Goal: Information Seeking & Learning: Learn about a topic

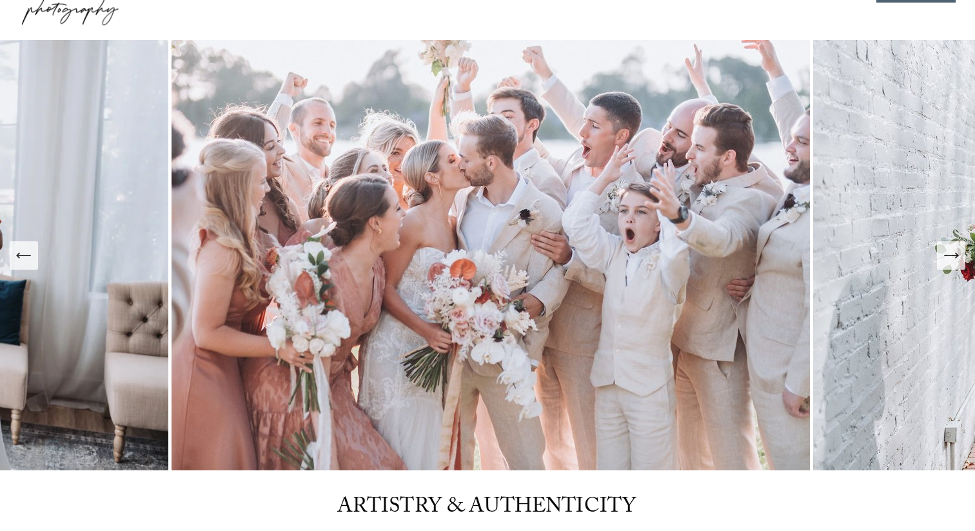
scroll to position [93, 0]
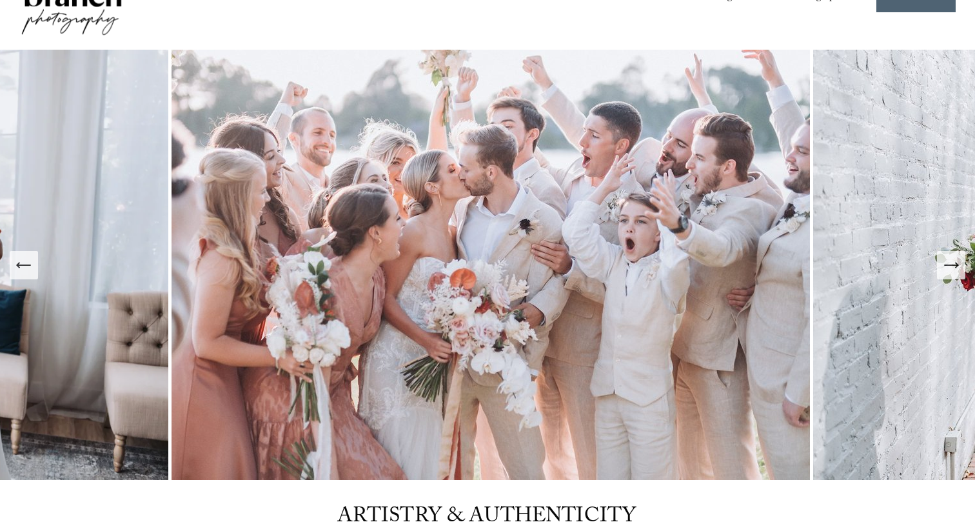
click at [946, 265] on icon "Next Slide" at bounding box center [951, 265] width 14 height 0
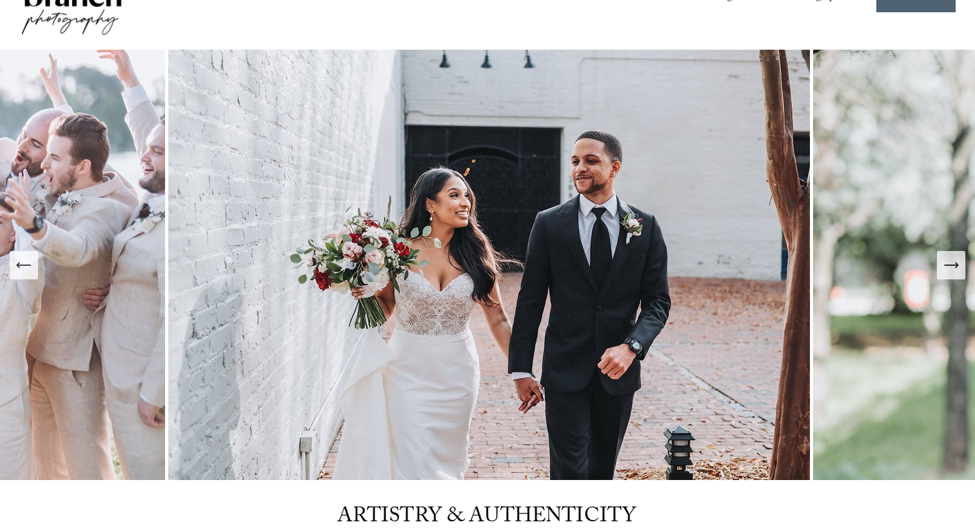
click at [946, 265] on icon "Next Slide" at bounding box center [951, 265] width 14 height 0
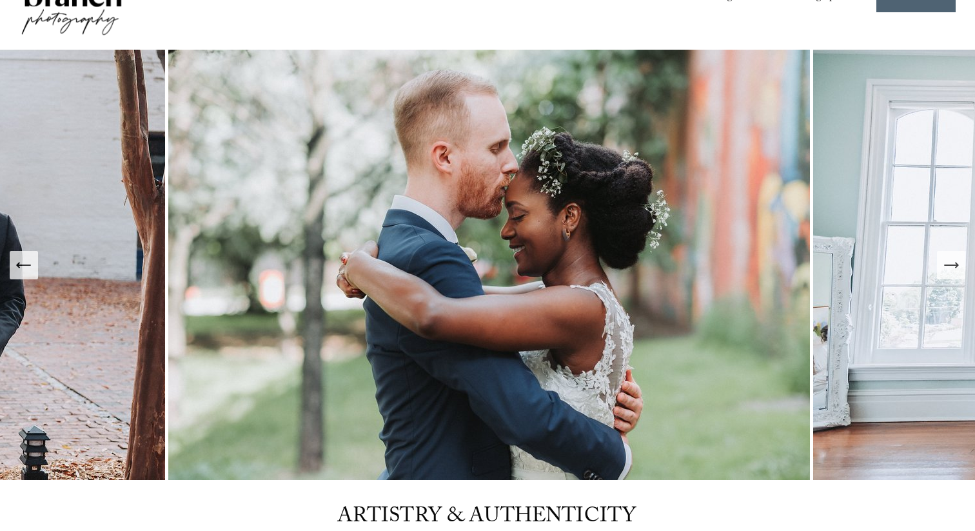
click at [946, 265] on icon "Next Slide" at bounding box center [951, 265] width 14 height 0
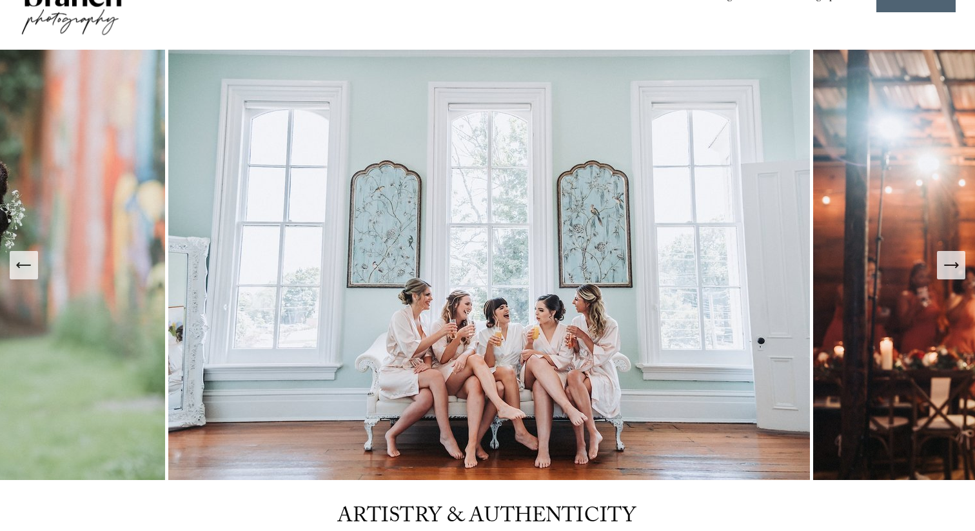
click at [946, 265] on icon "Next Slide" at bounding box center [951, 265] width 14 height 0
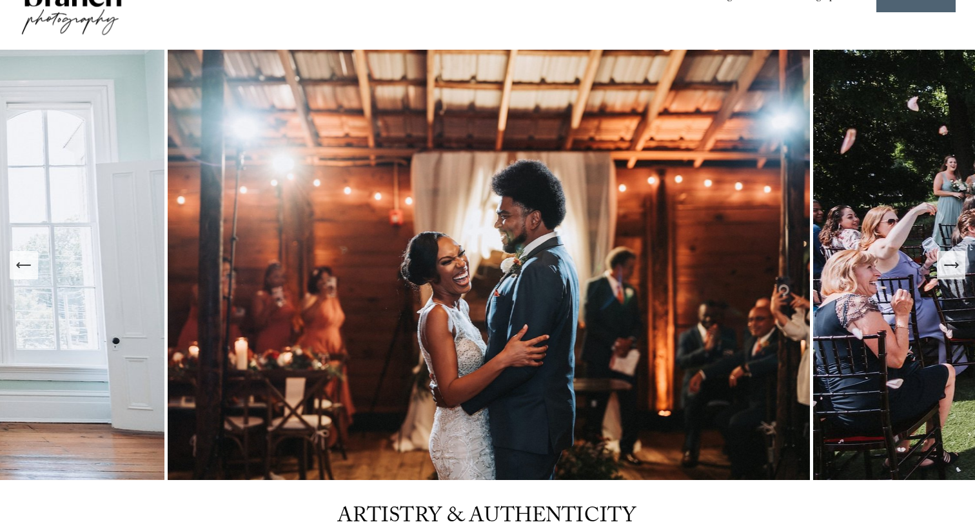
click at [946, 265] on icon "Next Slide" at bounding box center [951, 265] width 14 height 0
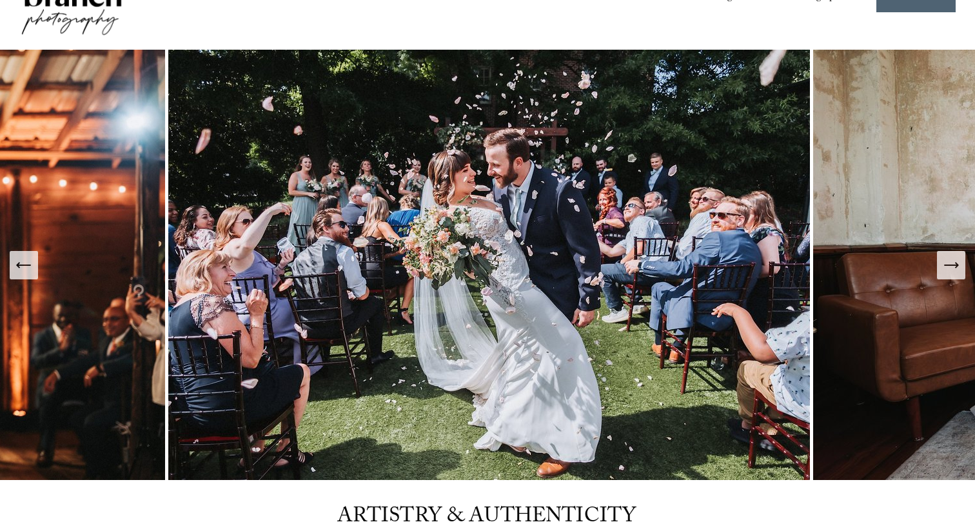
click at [946, 265] on icon "Next Slide" at bounding box center [951, 265] width 14 height 0
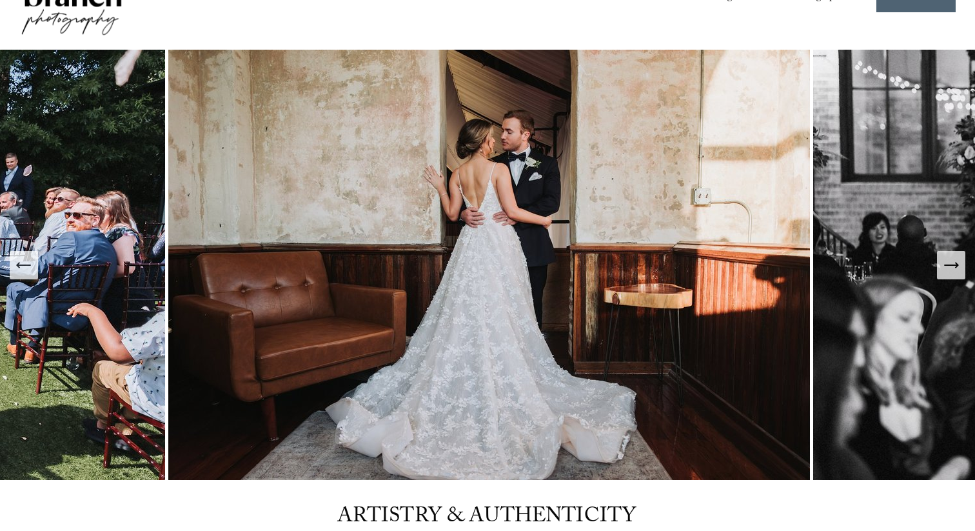
click at [946, 265] on icon "Next Slide" at bounding box center [951, 265] width 14 height 0
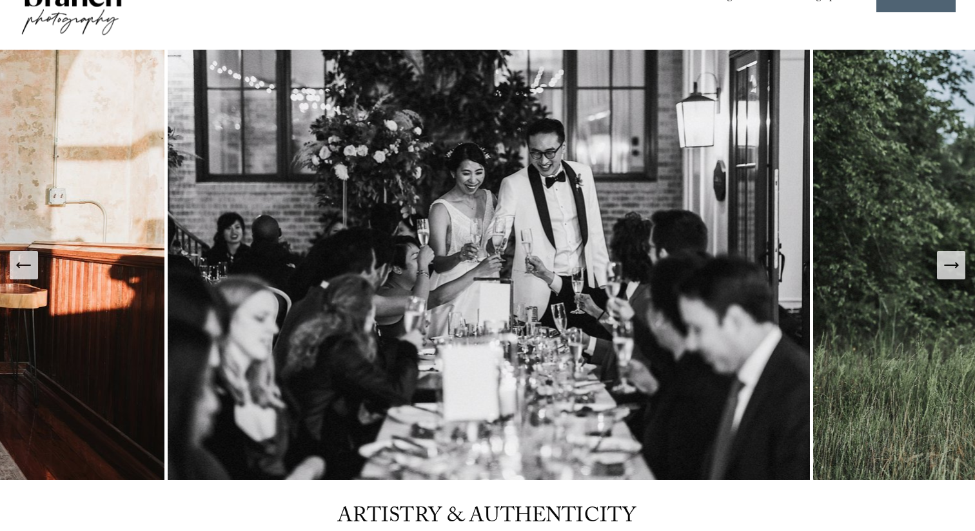
click at [946, 265] on icon "Next Slide" at bounding box center [951, 265] width 14 height 0
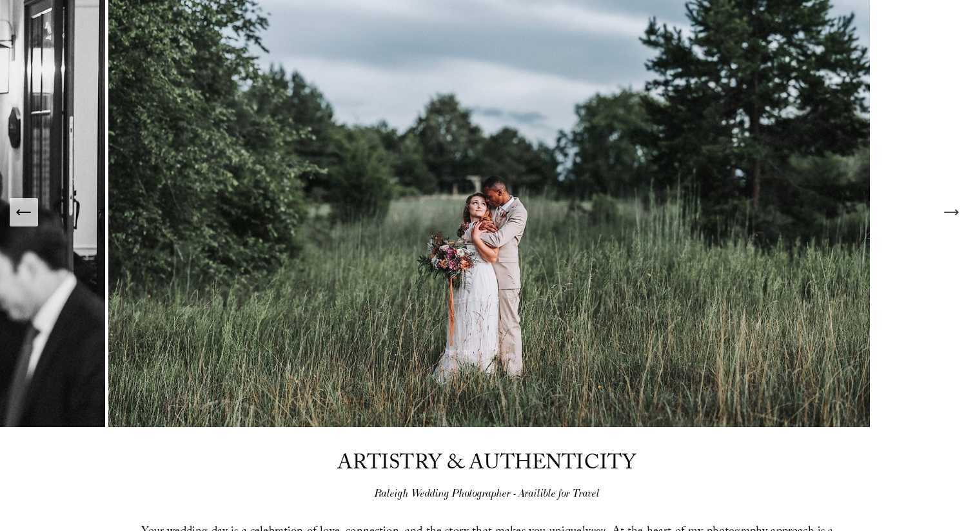
scroll to position [148, 0]
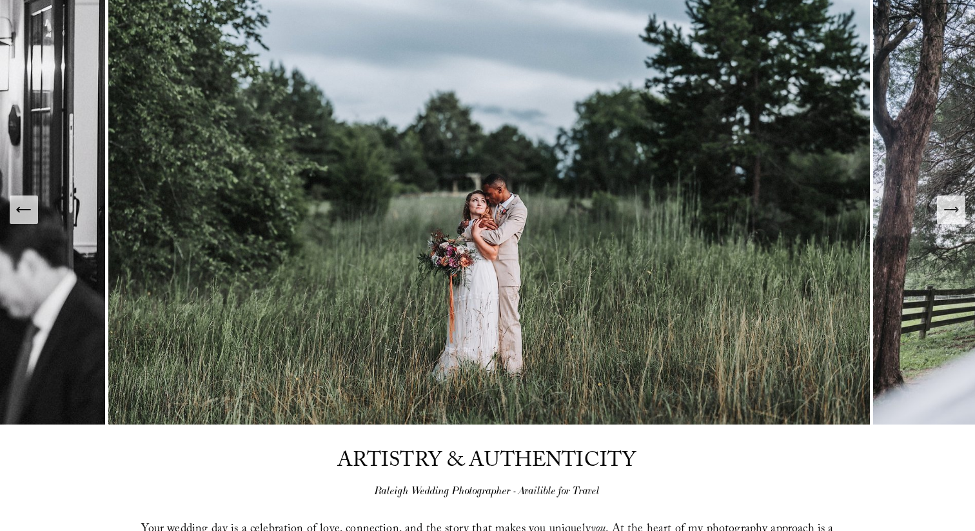
click at [952, 206] on icon "Next Slide" at bounding box center [951, 210] width 18 height 18
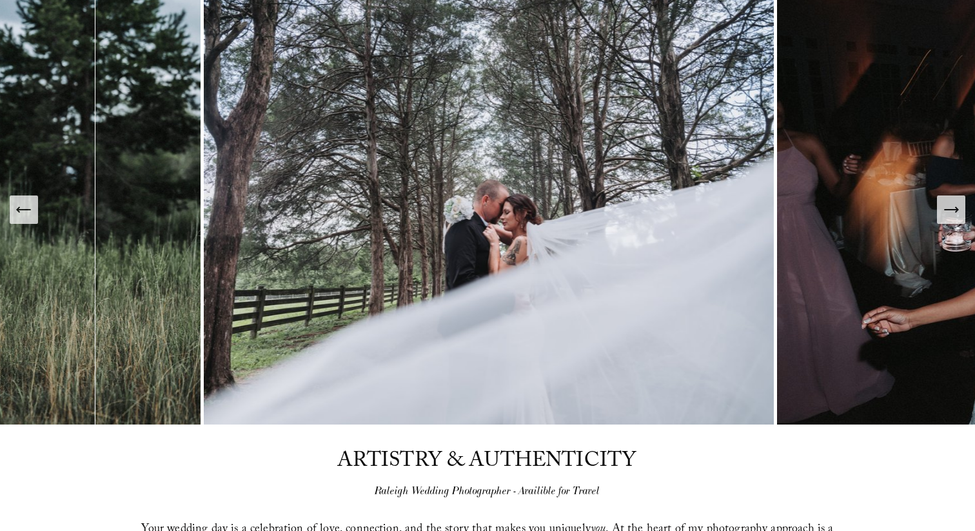
click at [952, 206] on icon "Next Slide" at bounding box center [951, 210] width 18 height 18
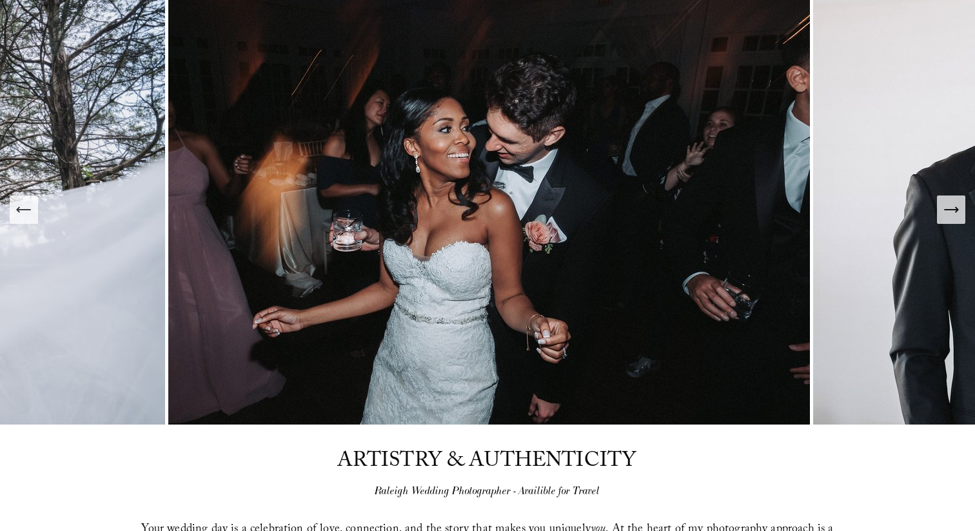
click at [952, 206] on icon "Next Slide" at bounding box center [951, 210] width 18 height 18
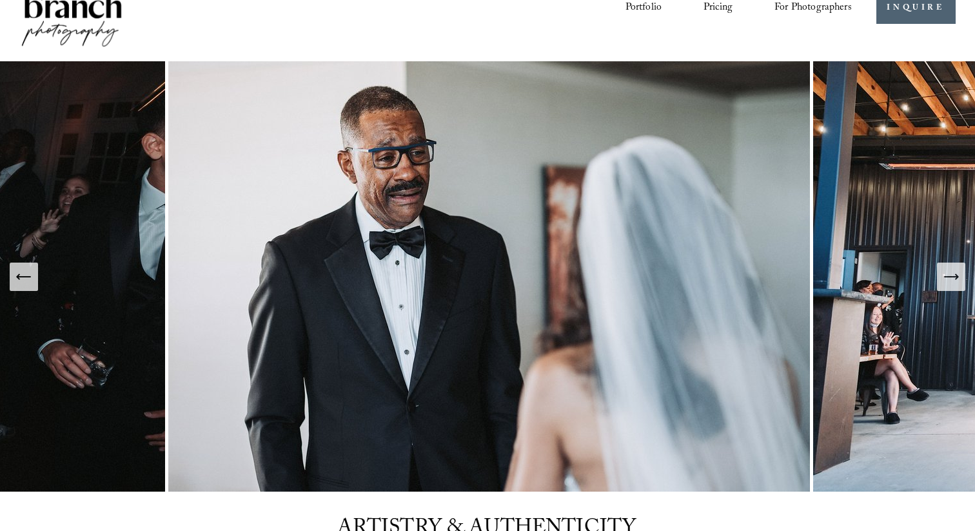
scroll to position [0, 0]
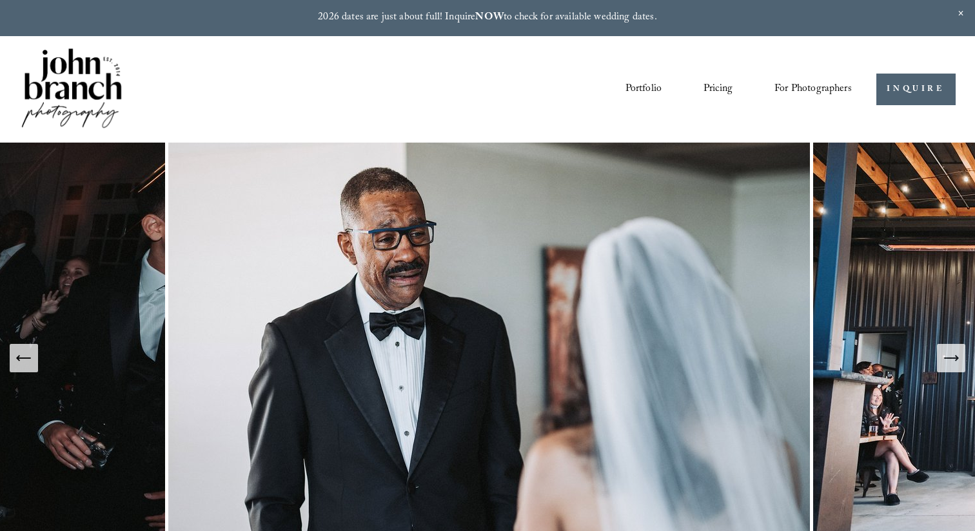
click at [712, 86] on link "Pricing" at bounding box center [718, 90] width 29 height 22
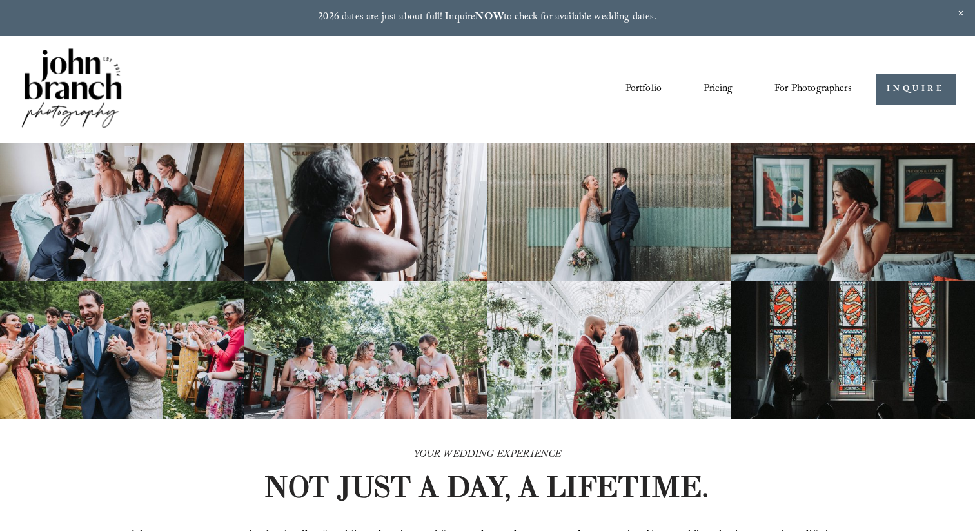
click at [78, 100] on img at bounding box center [71, 89] width 104 height 87
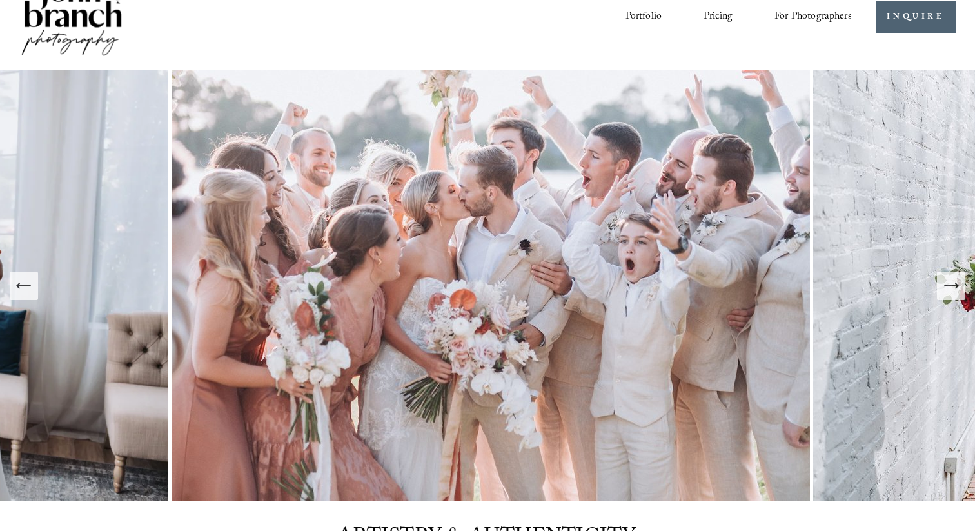
scroll to position [97, 0]
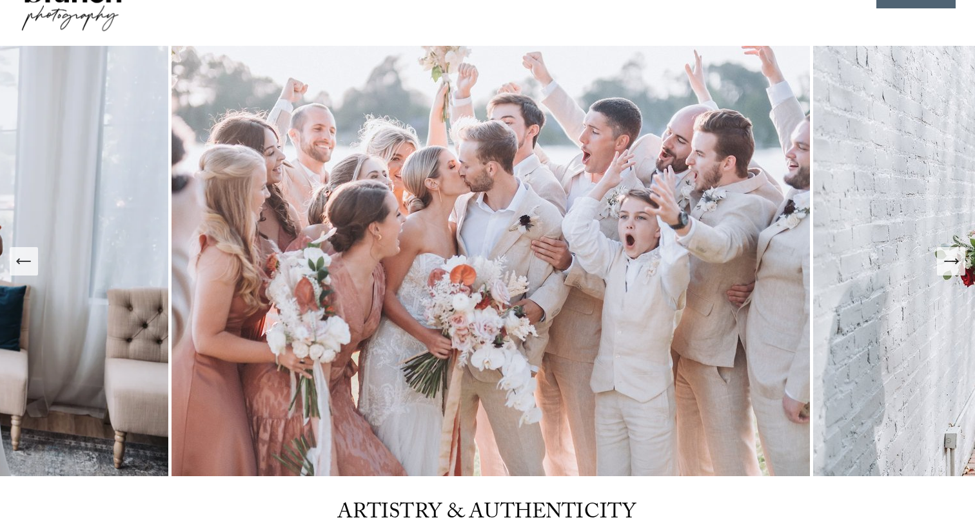
click at [954, 261] on icon "Next Slide" at bounding box center [951, 261] width 14 height 0
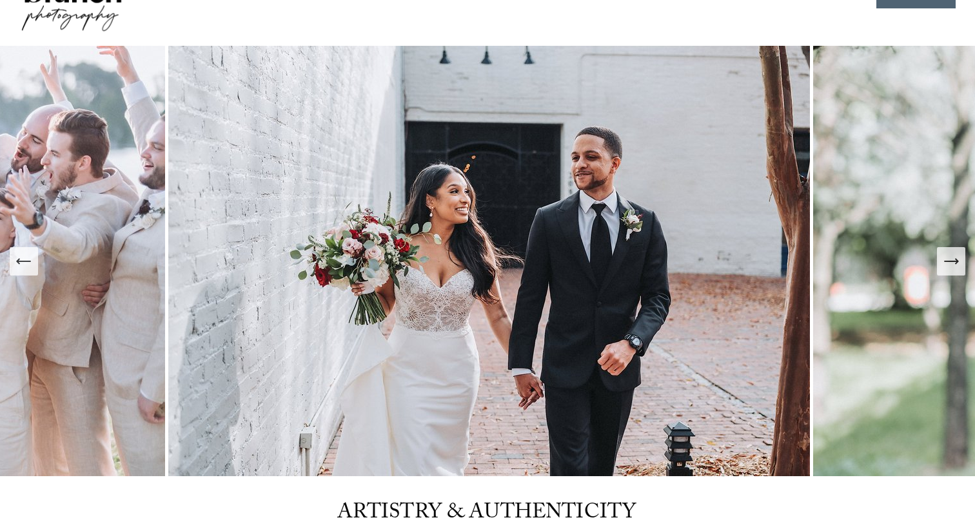
click at [954, 262] on icon "Next Slide" at bounding box center [951, 261] width 18 height 18
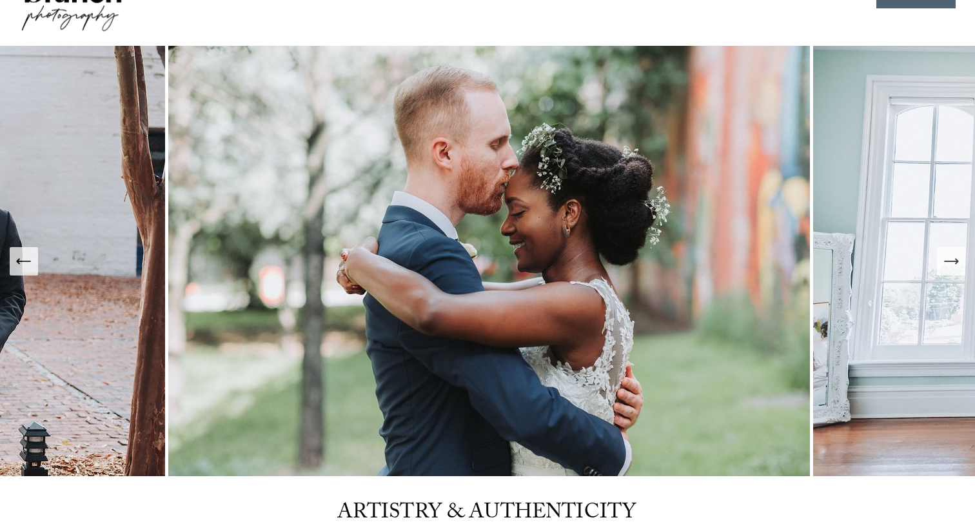
click at [954, 262] on icon "Next Slide" at bounding box center [951, 261] width 18 height 18
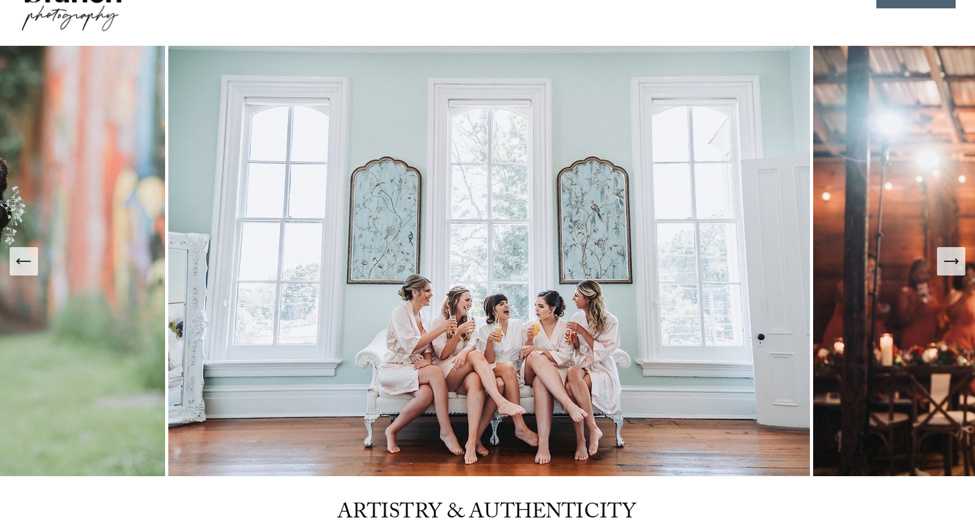
click at [954, 263] on icon "Next Slide" at bounding box center [951, 261] width 18 height 18
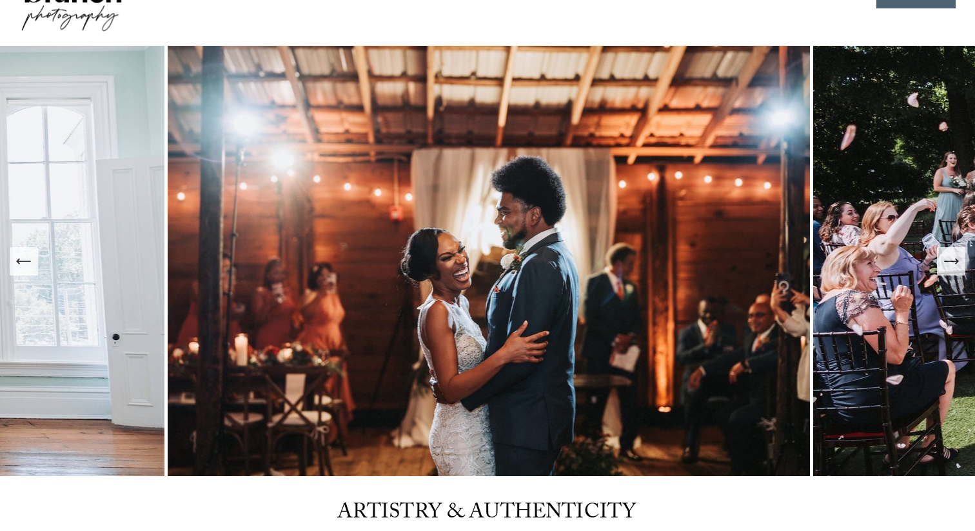
click at [953, 264] on icon "Next Slide" at bounding box center [951, 261] width 18 height 18
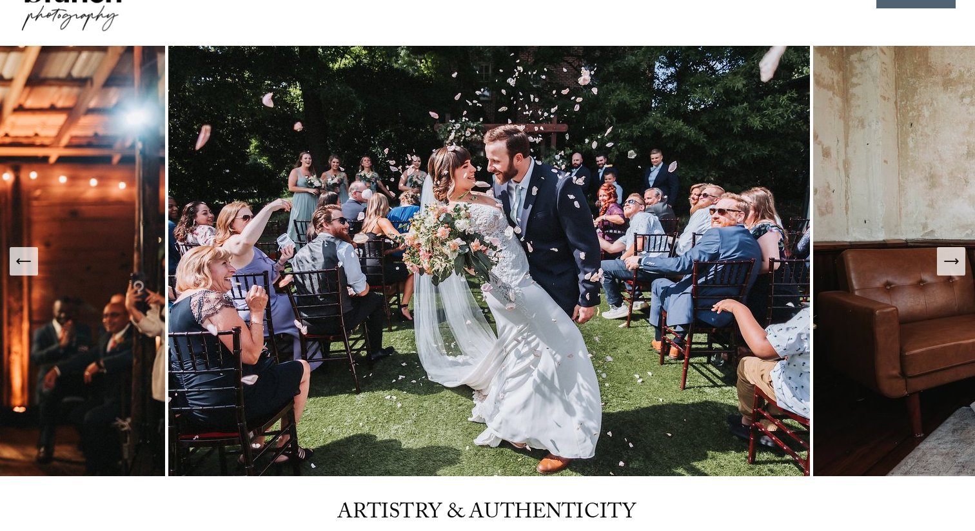
click at [953, 264] on icon "Next Slide" at bounding box center [951, 261] width 18 height 18
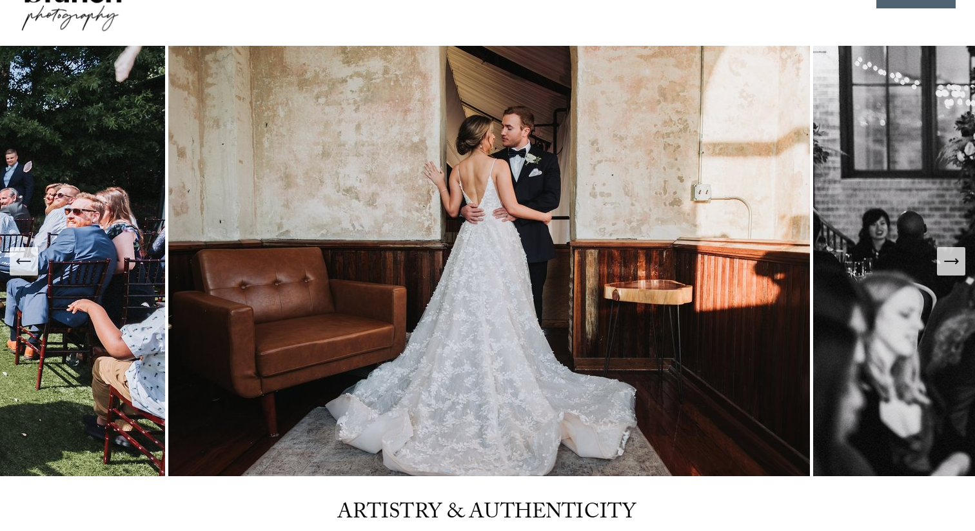
click at [953, 264] on icon "Next Slide" at bounding box center [951, 261] width 18 height 18
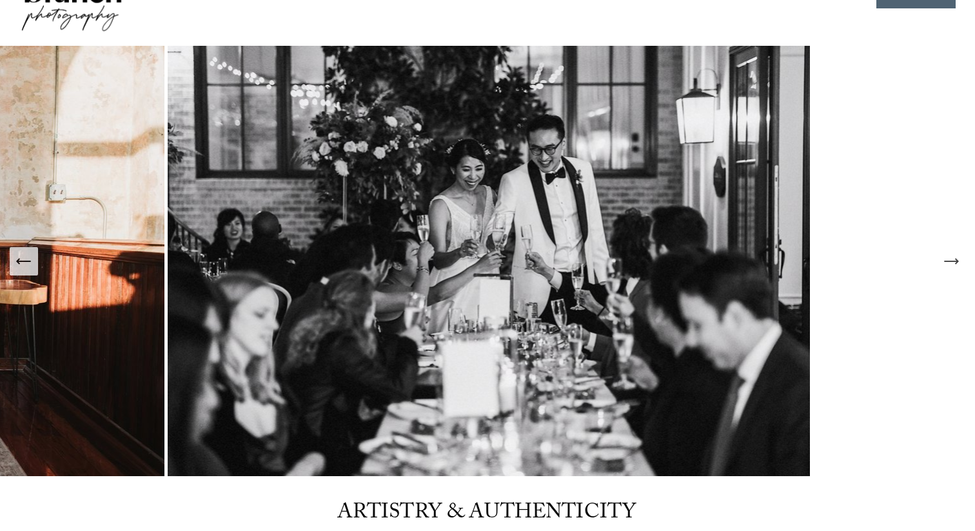
scroll to position [0, 0]
